Goal: Find specific page/section: Find specific page/section

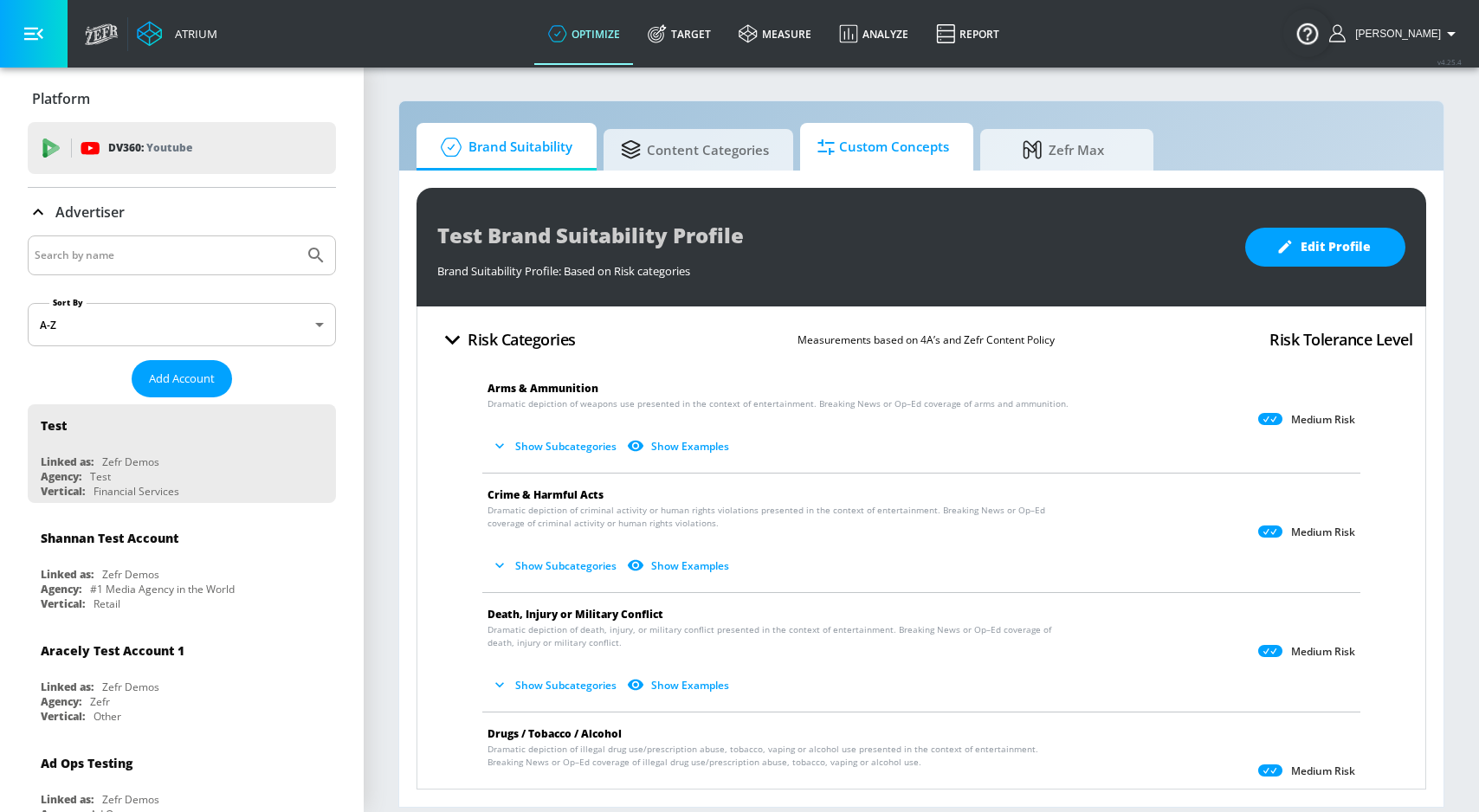
click at [893, 154] on span "Custom Concepts" at bounding box center [884, 147] width 131 height 42
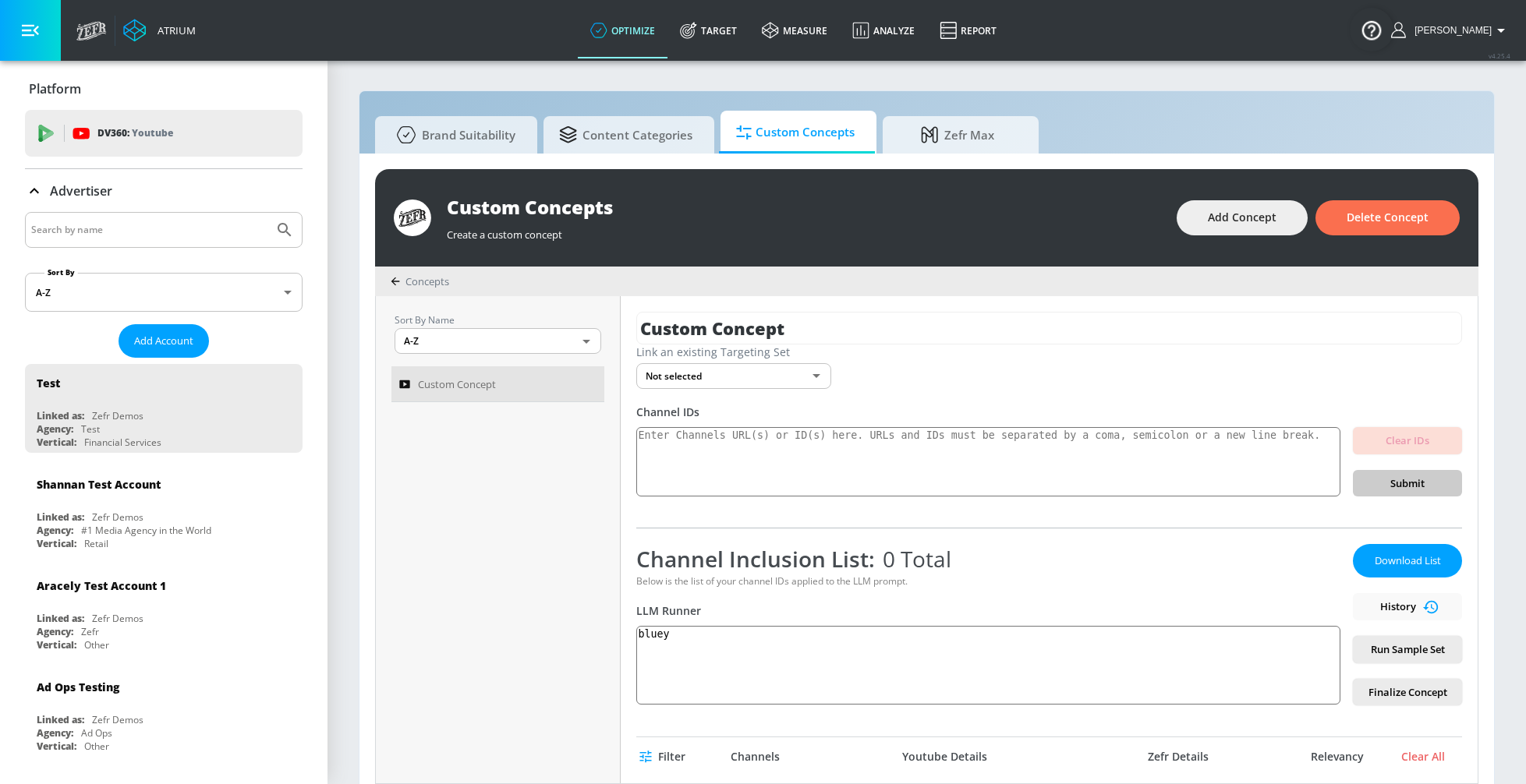
click at [393, 282] on icon at bounding box center [395, 281] width 10 height 10
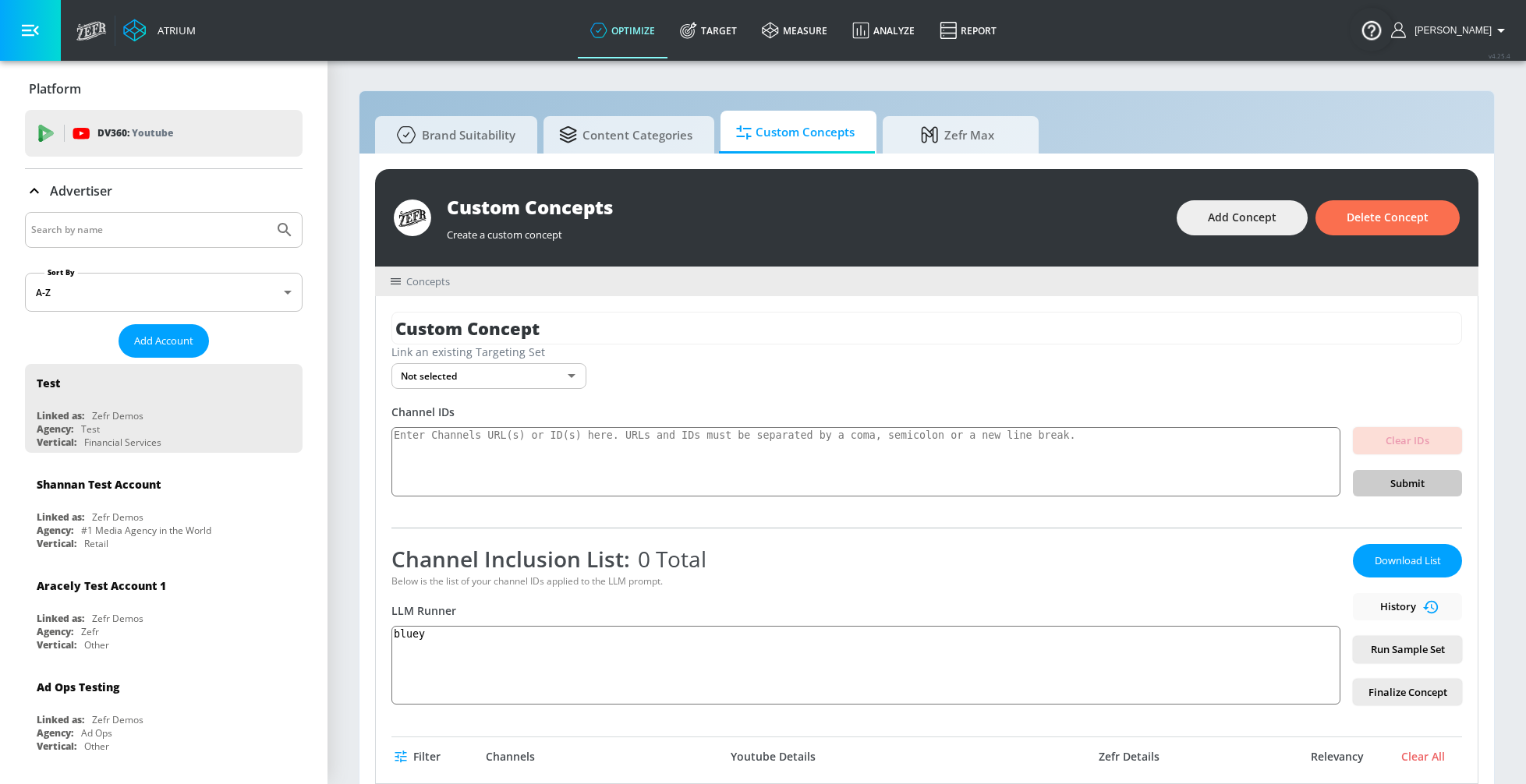
click at [393, 282] on icon at bounding box center [396, 281] width 10 height 6
